Goal: Information Seeking & Learning: Learn about a topic

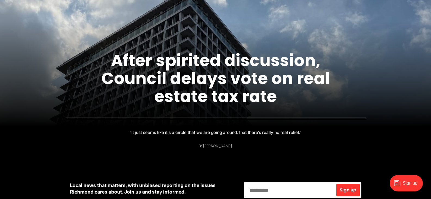
scroll to position [27, 0]
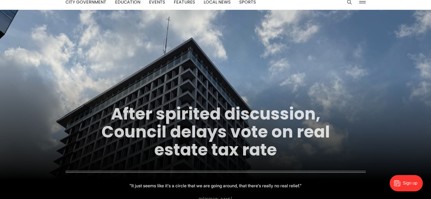
click at [189, 116] on link "After spirited discussion, Council delays vote on real estate tax rate" at bounding box center [215, 131] width 228 height 59
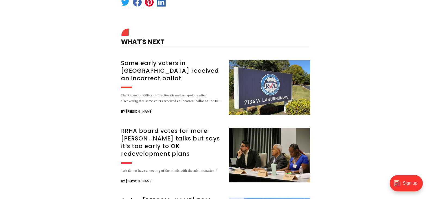
scroll to position [843, 0]
